Goal: Use online tool/utility: Utilize a website feature to perform a specific function

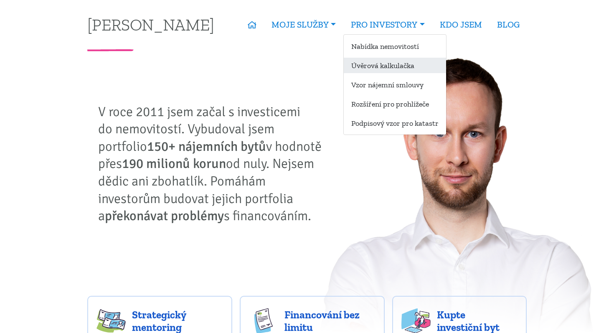
click at [388, 63] on link "Úvěrová kalkulačka" at bounding box center [395, 65] width 102 height 15
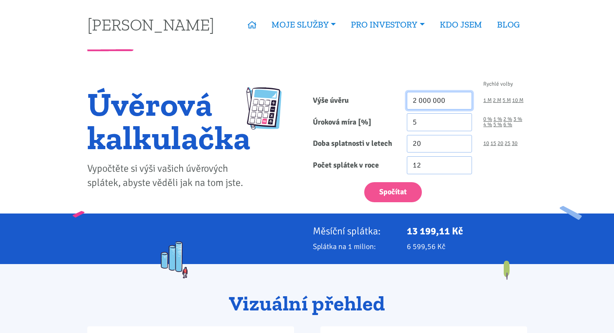
drag, startPoint x: 449, startPoint y: 99, endPoint x: 387, endPoint y: 99, distance: 62.2
click at [387, 99] on div "Výše úvěru 2 000 000 1 M 2 M 5 M 10 M" at bounding box center [420, 101] width 226 height 18
type input "15 000 000"
click at [465, 125] on input "4.99" at bounding box center [440, 122] width 66 height 18
click at [465, 125] on input "4.98" at bounding box center [440, 122] width 66 height 18
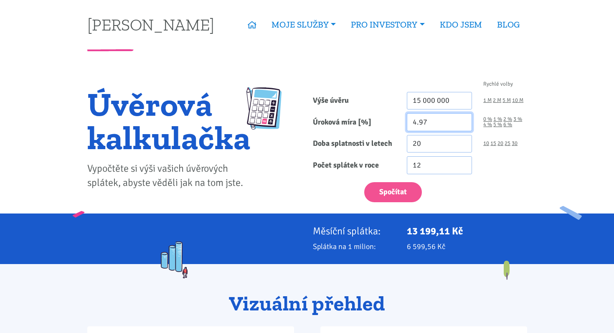
click at [465, 125] on input "4.97" at bounding box center [440, 122] width 66 height 18
click at [465, 125] on input "4.96" at bounding box center [440, 122] width 66 height 18
click at [465, 125] on input "4.95" at bounding box center [440, 122] width 66 height 18
click at [465, 125] on input "4.94" at bounding box center [440, 122] width 66 height 18
click at [465, 125] on input "4.93" at bounding box center [440, 122] width 66 height 18
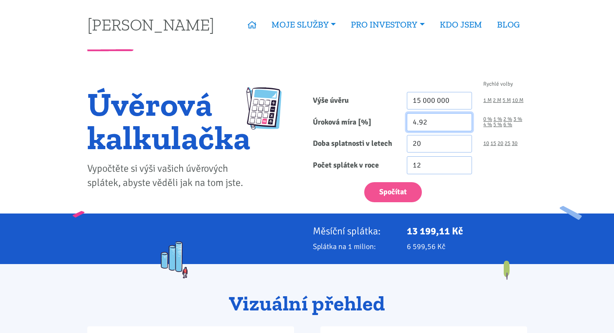
click at [465, 125] on input "4.92" at bounding box center [440, 122] width 66 height 18
click at [465, 125] on input "4.91" at bounding box center [440, 122] width 66 height 18
click at [465, 125] on input "4.9" at bounding box center [440, 122] width 66 height 18
click at [465, 125] on input "4.89" at bounding box center [440, 122] width 66 height 18
type input "4.6"
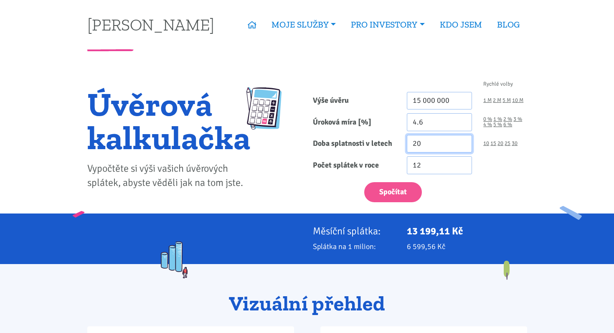
click at [425, 145] on input "20" at bounding box center [440, 144] width 66 height 18
drag, startPoint x: 422, startPoint y: 145, endPoint x: 398, endPoint y: 145, distance: 23.4
click at [398, 145] on div "Doba splatnosti v letech 20 10 15 20 25 30" at bounding box center [420, 144] width 226 height 18
type input "30"
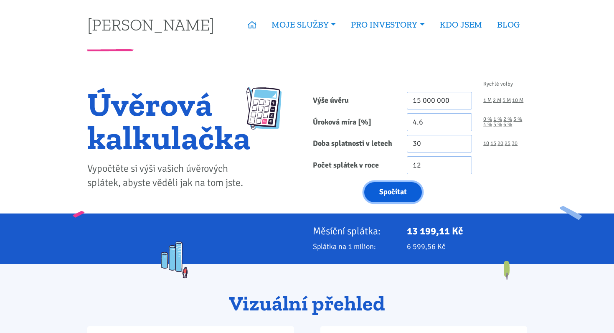
click at [370, 197] on button "Spočítat" at bounding box center [393, 192] width 58 height 20
type input "15000000"
